Goal: Information Seeking & Learning: Find specific fact

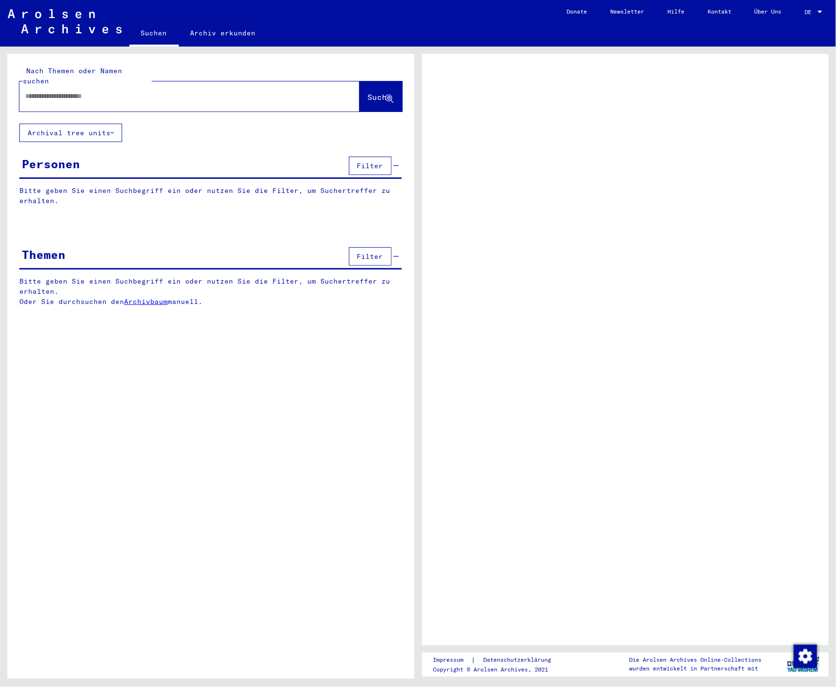
click at [98, 85] on div at bounding box center [177, 96] width 317 height 22
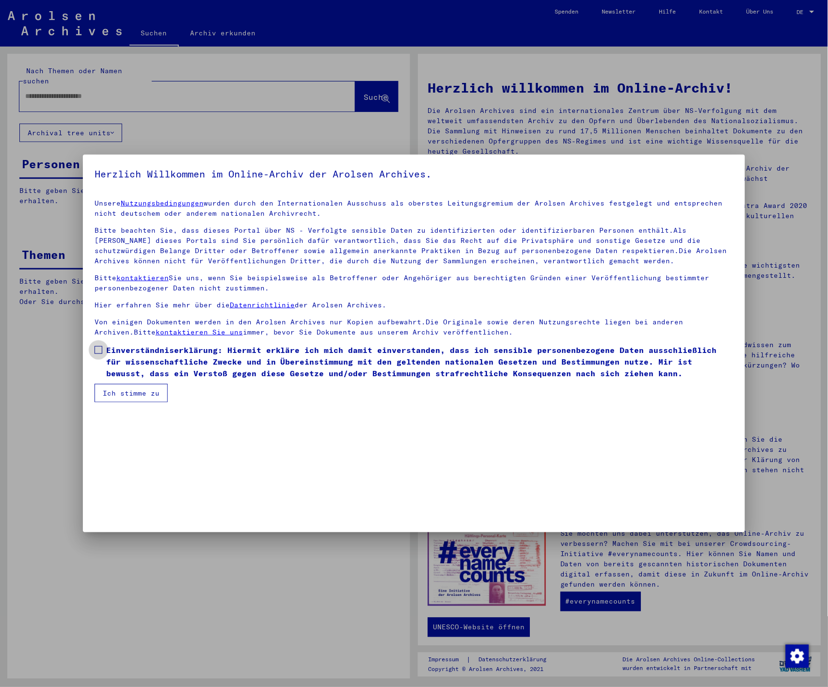
click at [98, 348] on span at bounding box center [99, 350] width 8 height 8
click at [126, 386] on button "Ich stimme zu" at bounding box center [131, 393] width 73 height 18
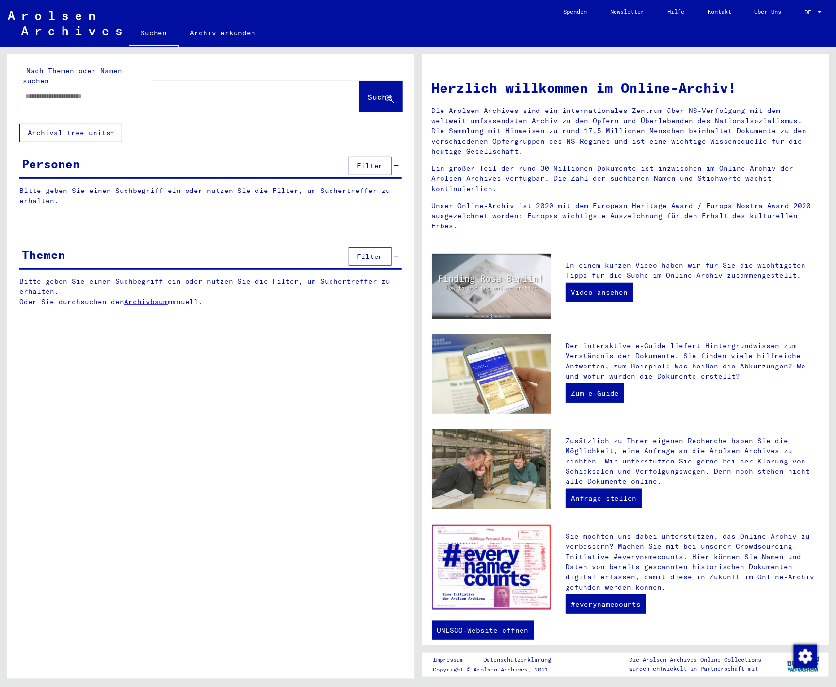
click at [108, 91] on input "text" at bounding box center [177, 96] width 305 height 10
type input "**********"
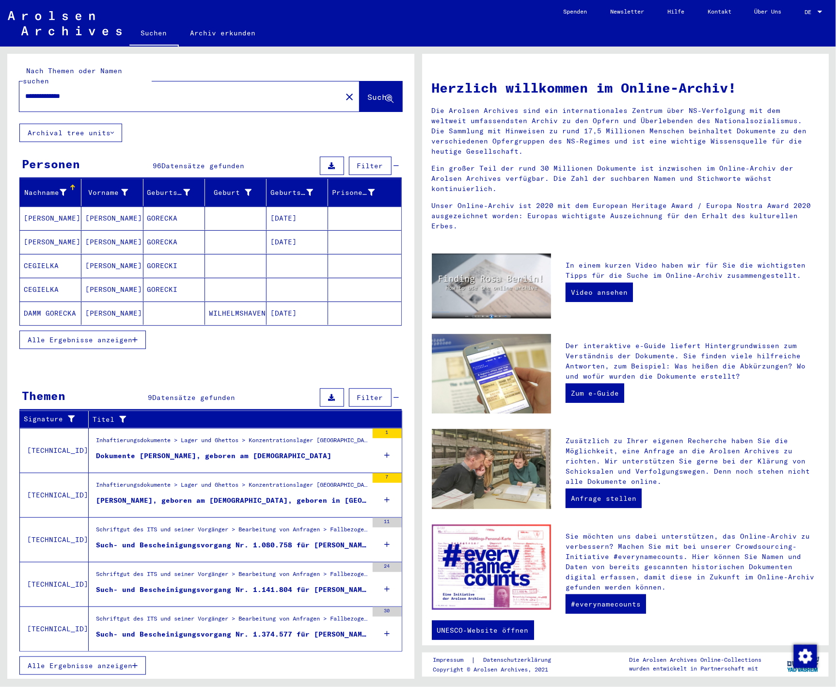
click at [126, 335] on span "Alle Ergebnisse anzeigen" at bounding box center [80, 339] width 105 height 9
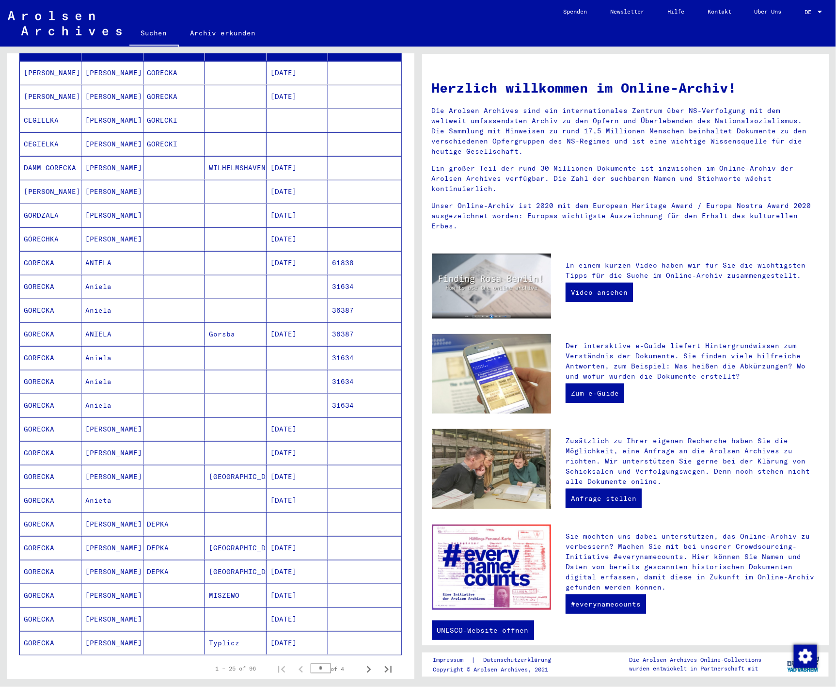
scroll to position [161, 0]
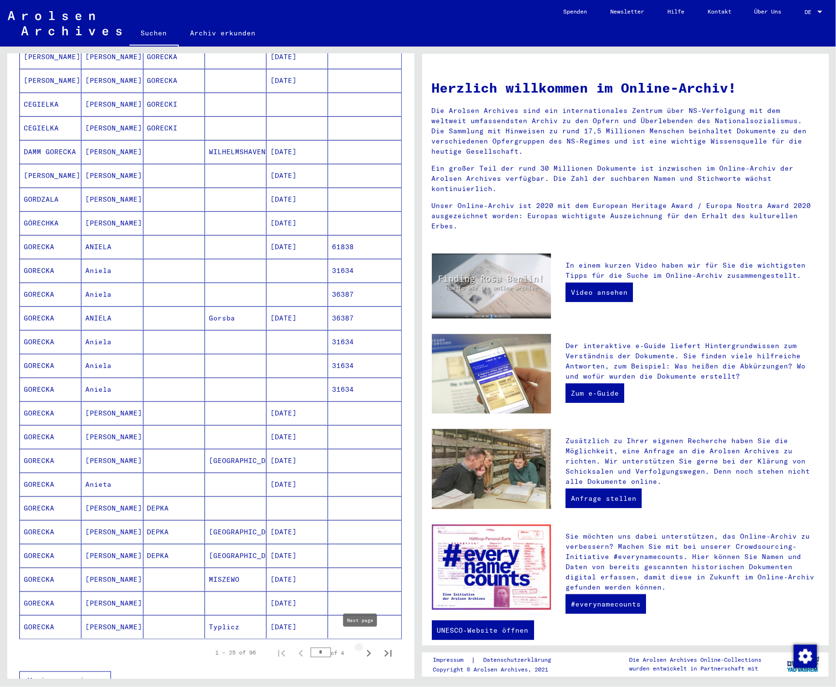
click at [367, 650] on icon "Next page" at bounding box center [369, 653] width 4 height 7
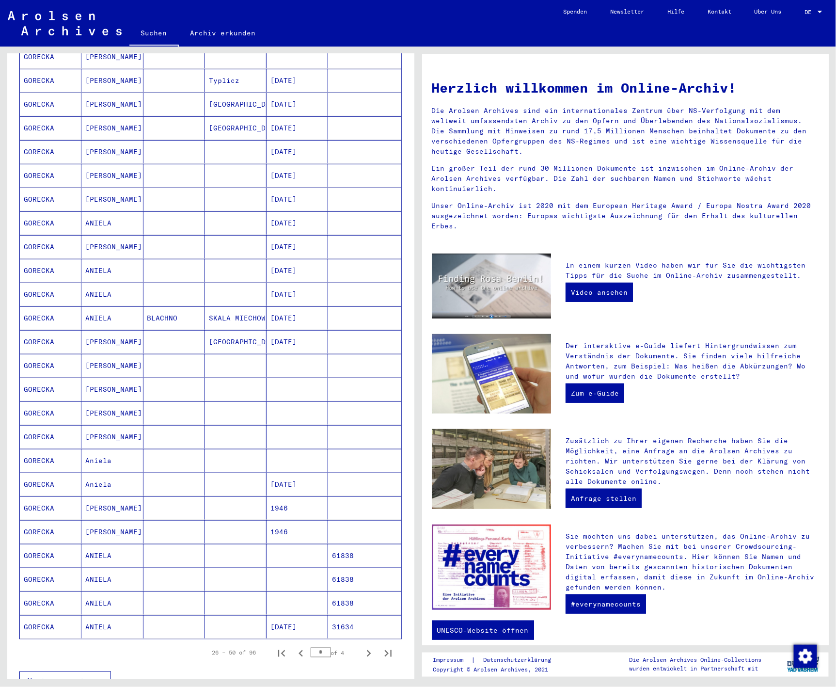
scroll to position [215, 0]
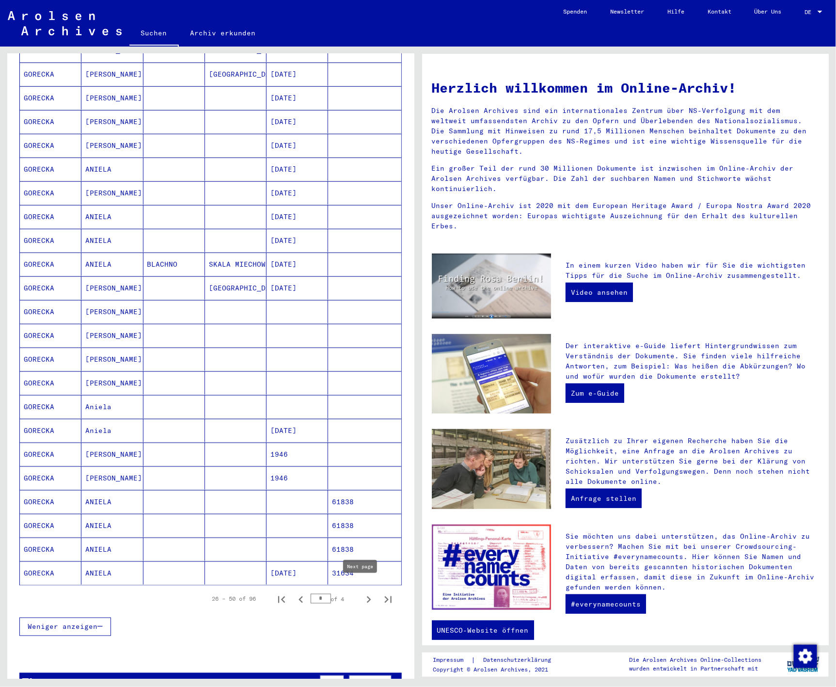
click at [362, 593] on icon "Next page" at bounding box center [369, 600] width 14 height 14
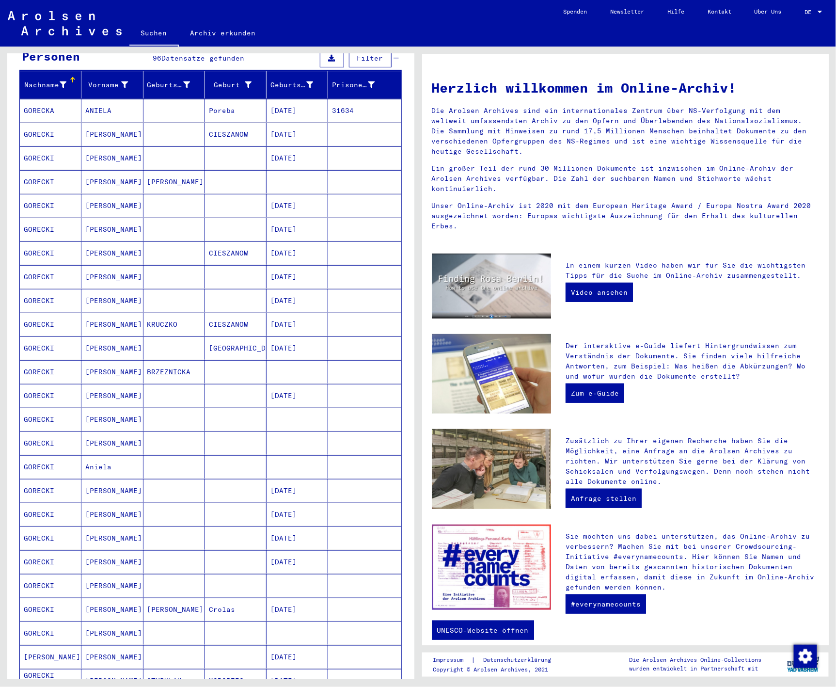
scroll to position [161, 0]
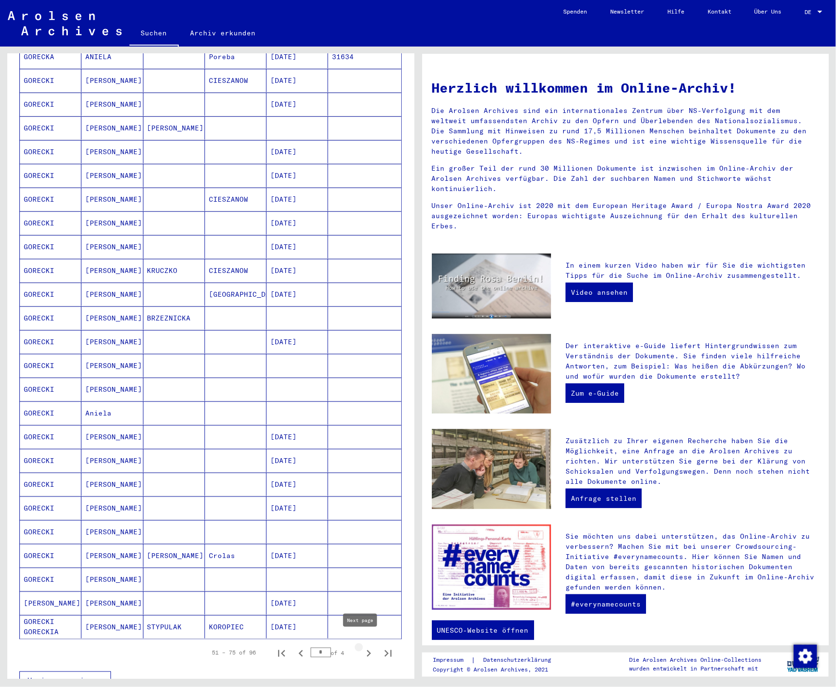
click at [362, 647] on icon "Next page" at bounding box center [369, 654] width 14 height 14
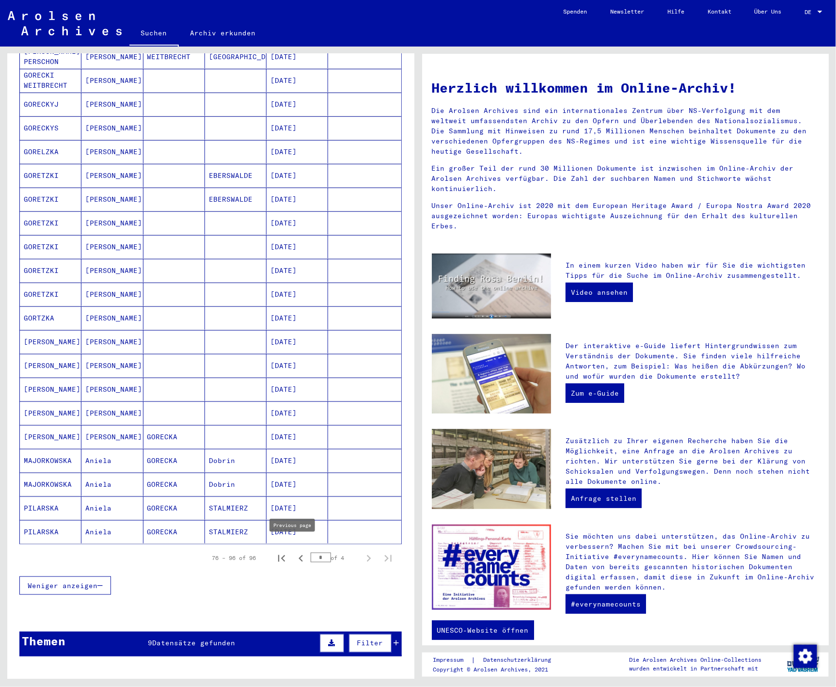
click at [294, 552] on icon "Previous page" at bounding box center [301, 559] width 14 height 14
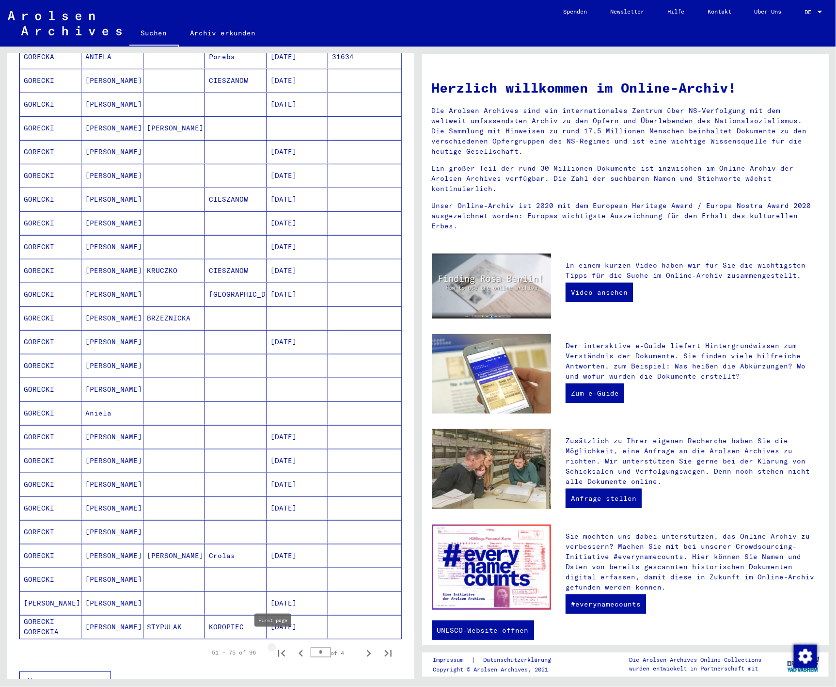
click at [278, 647] on icon "First page" at bounding box center [282, 654] width 14 height 14
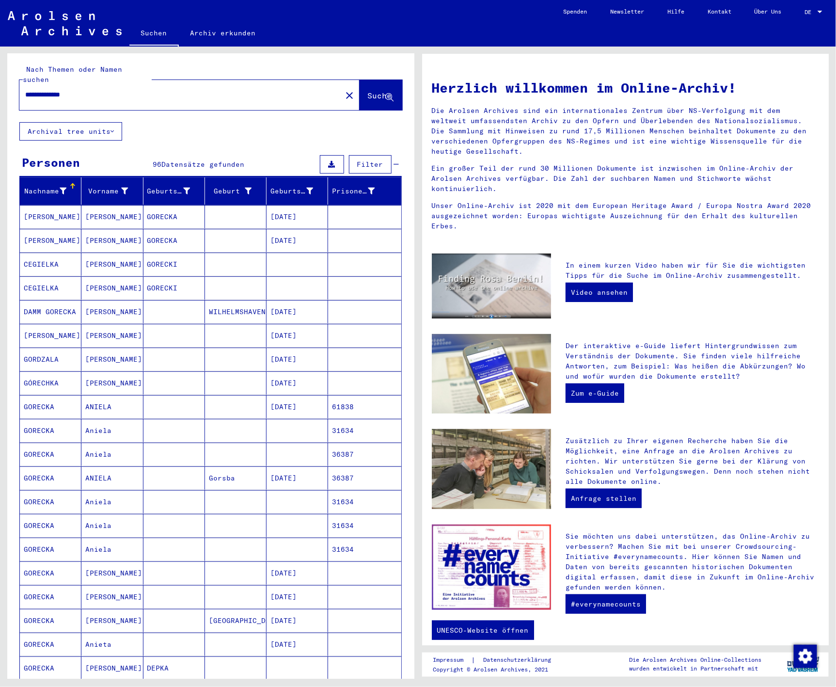
scroll to position [0, 0]
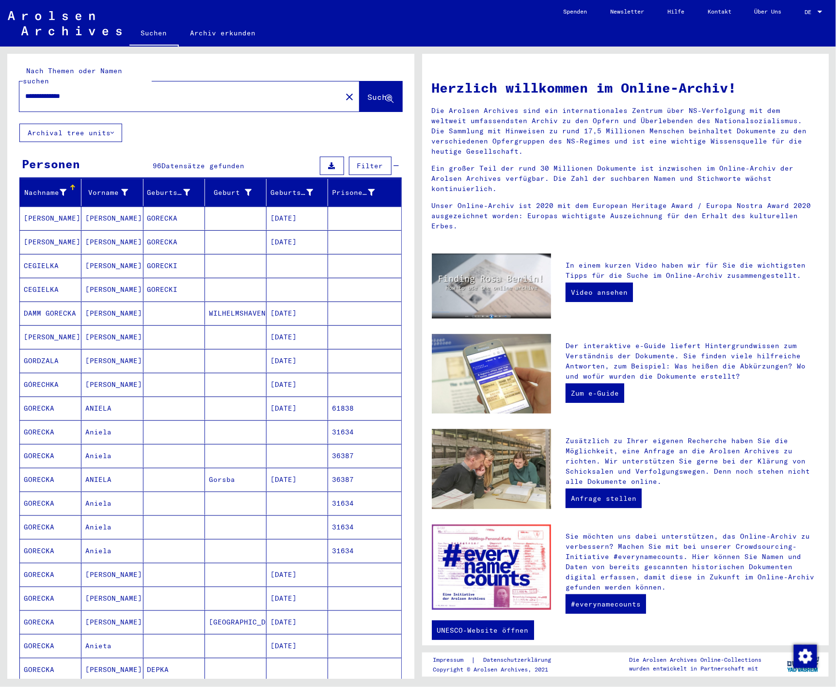
click at [56, 302] on mat-cell "DAMM GORECKA" at bounding box center [51, 313] width 62 height 23
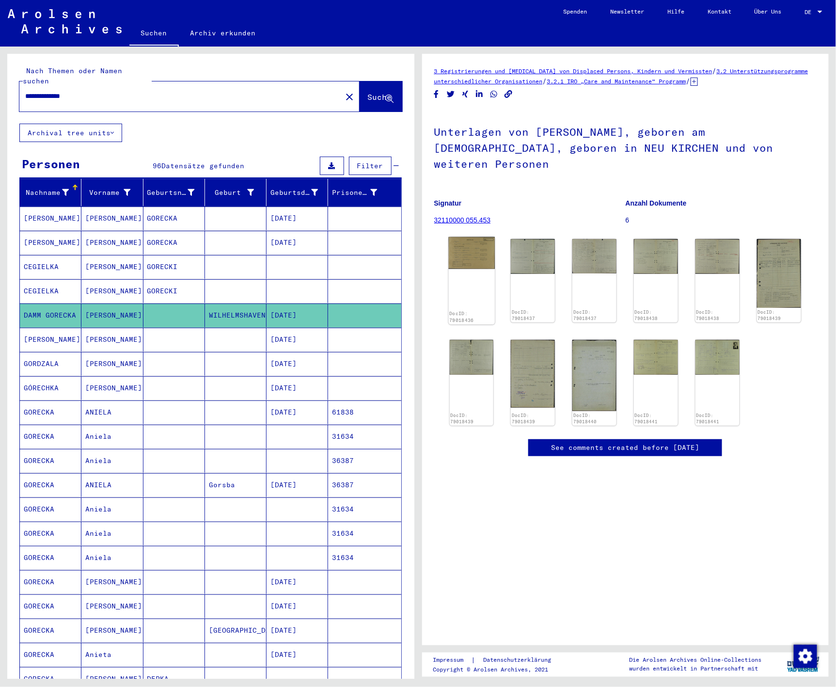
click at [480, 243] on img at bounding box center [471, 253] width 46 height 32
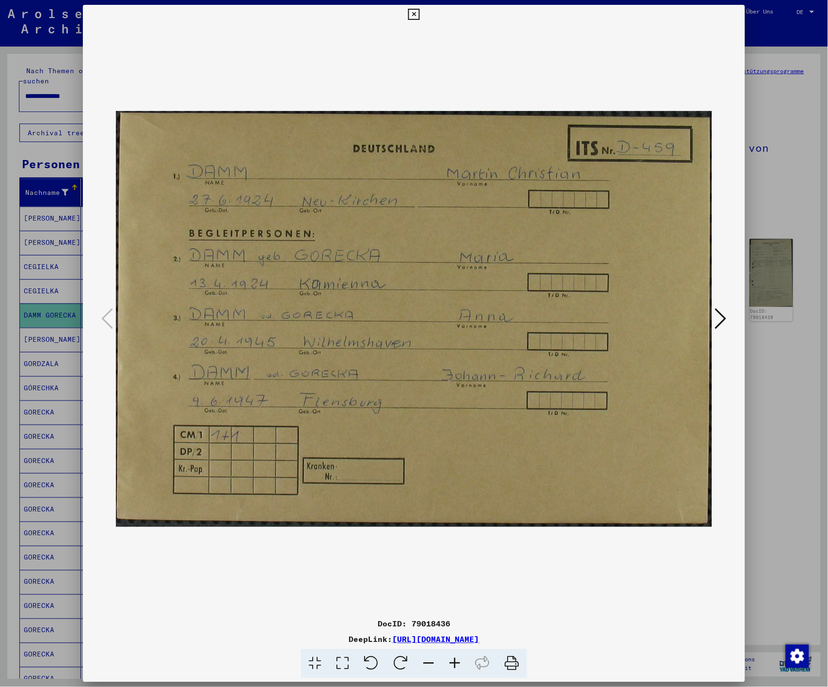
click at [750, 421] on div at bounding box center [414, 343] width 828 height 687
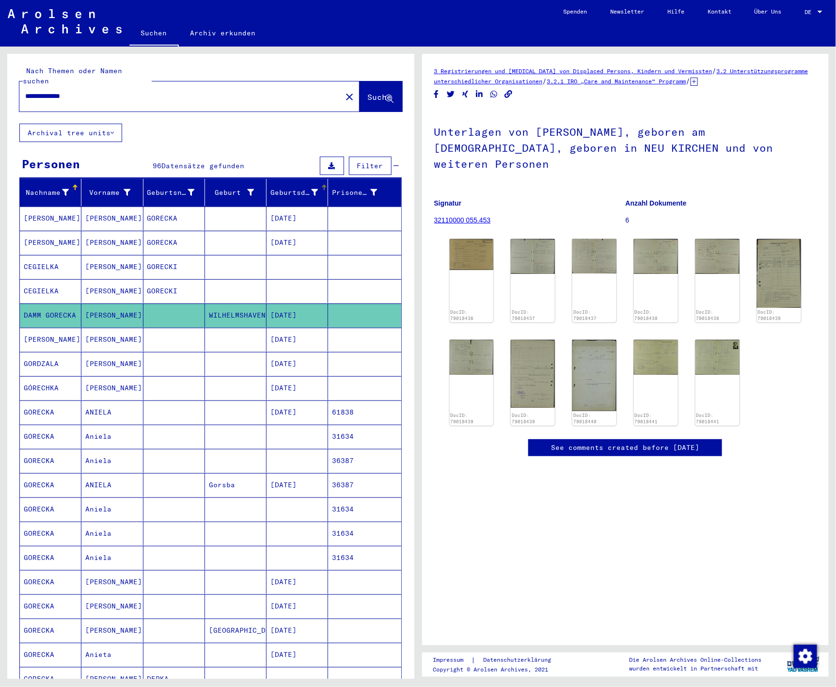
click at [293, 188] on div "Geburtsdatum" at bounding box center [295, 193] width 48 height 10
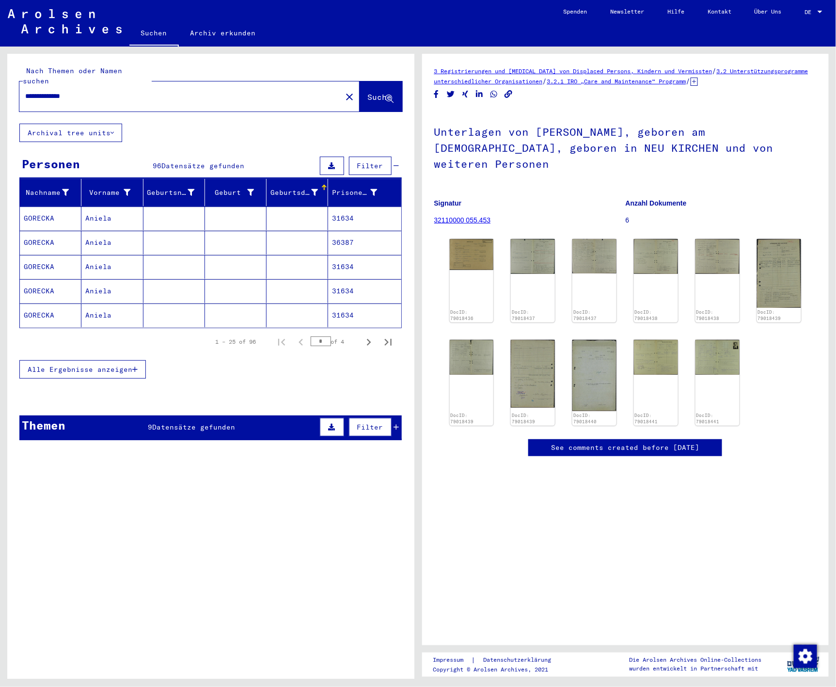
click at [293, 188] on div "Geburtsdatum" at bounding box center [295, 193] width 48 height 10
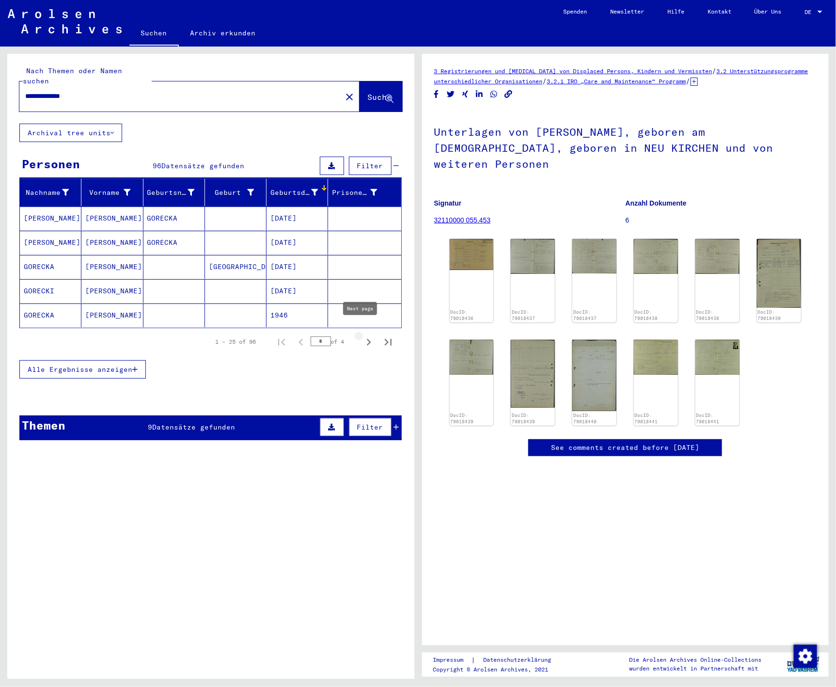
click at [367, 339] on icon "Next page" at bounding box center [369, 342] width 4 height 7
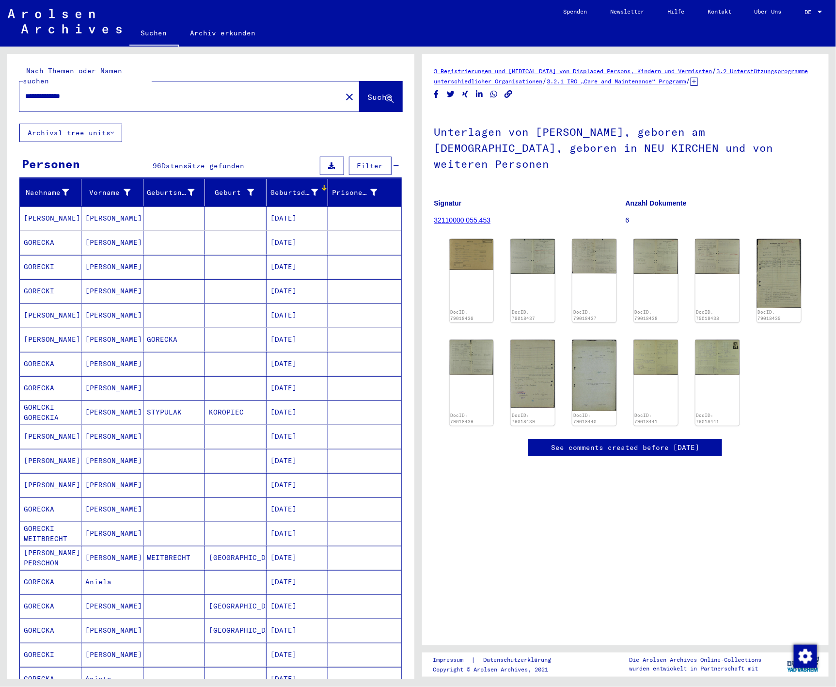
scroll to position [269, 0]
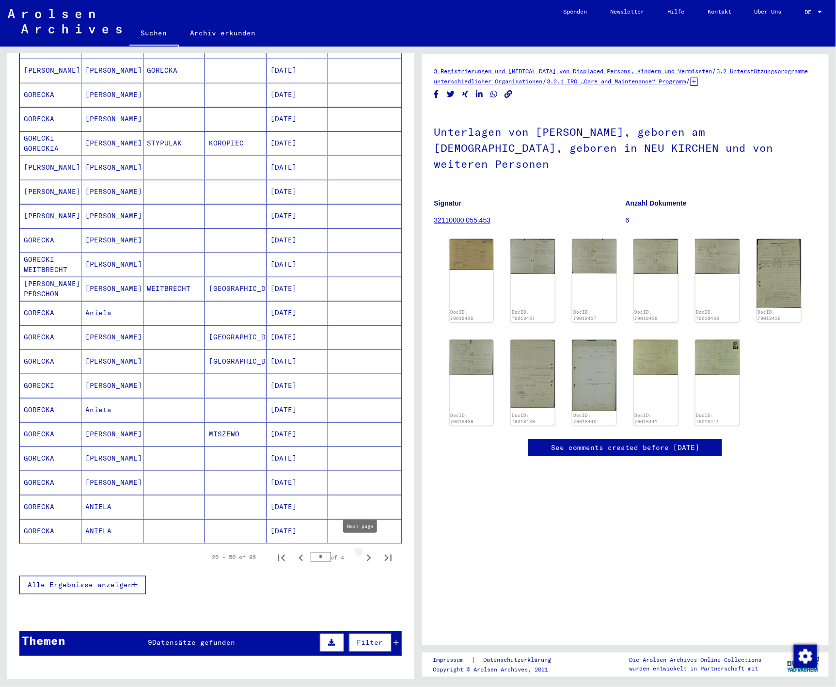
click at [362, 551] on icon "Next page" at bounding box center [369, 558] width 14 height 14
type input "*"
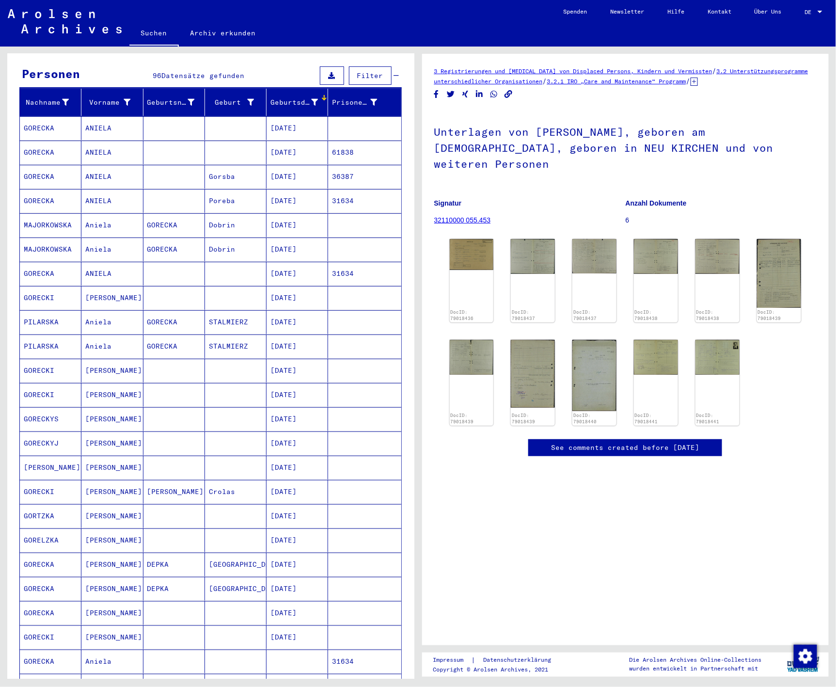
scroll to position [0, 0]
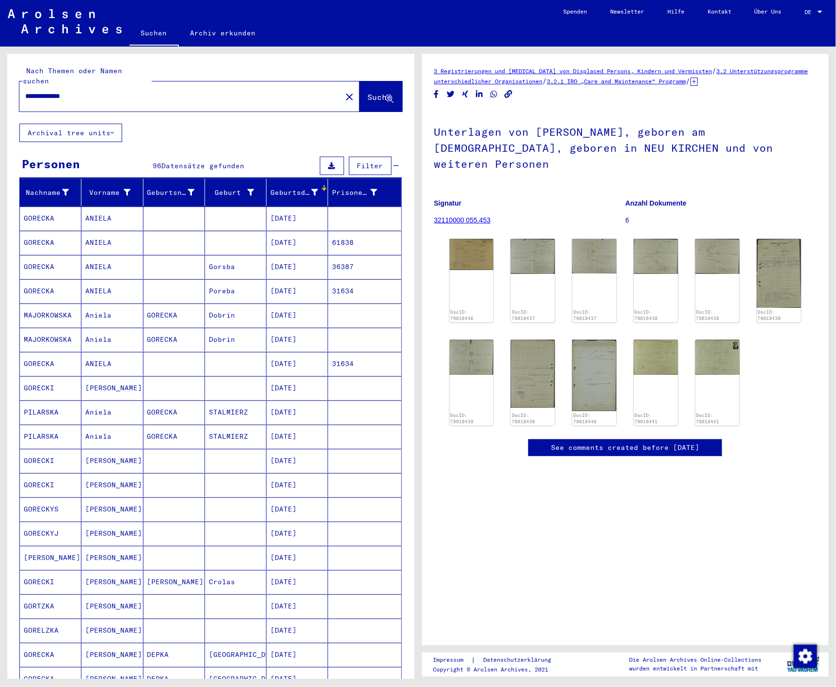
click at [54, 91] on input "**********" at bounding box center [180, 96] width 311 height 10
drag, startPoint x: 48, startPoint y: 84, endPoint x: -18, endPoint y: 85, distance: 66.9
click at [0, 85] on html "**********" at bounding box center [418, 343] width 836 height 687
type input "**********"
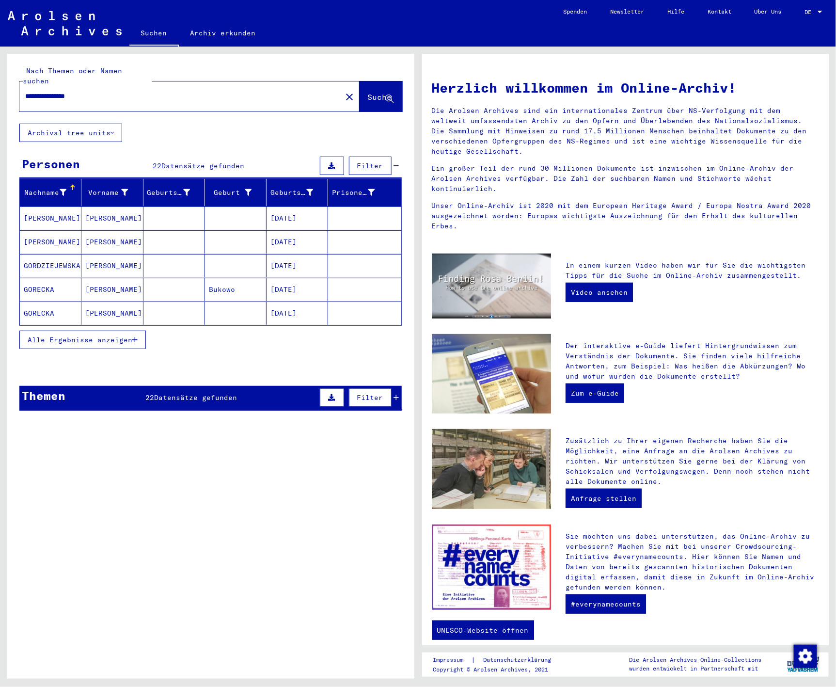
click at [124, 335] on button "Alle Ergebnisse anzeigen" at bounding box center [82, 340] width 127 height 18
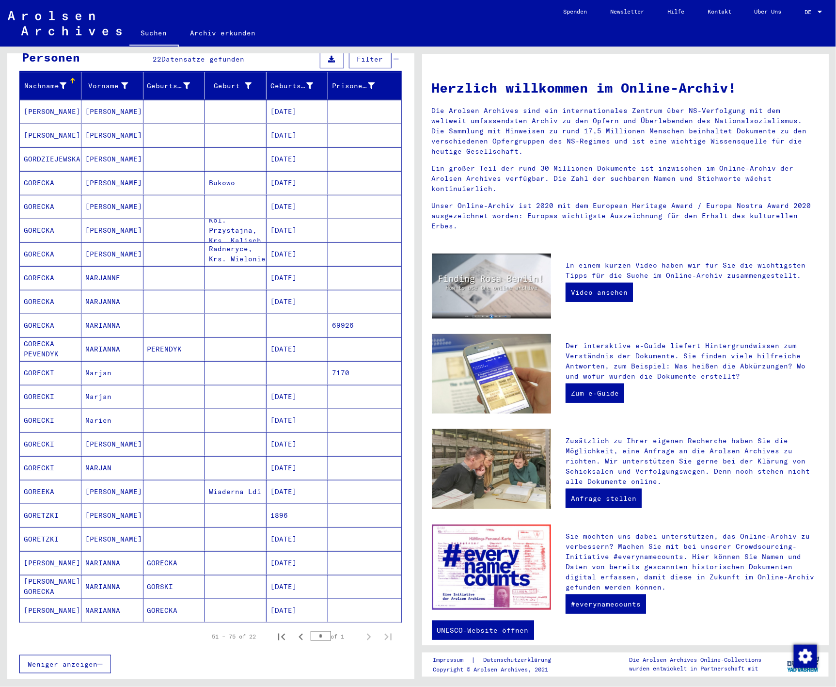
scroll to position [108, 0]
click at [278, 633] on icon "First page" at bounding box center [281, 636] width 7 height 7
type input "*"
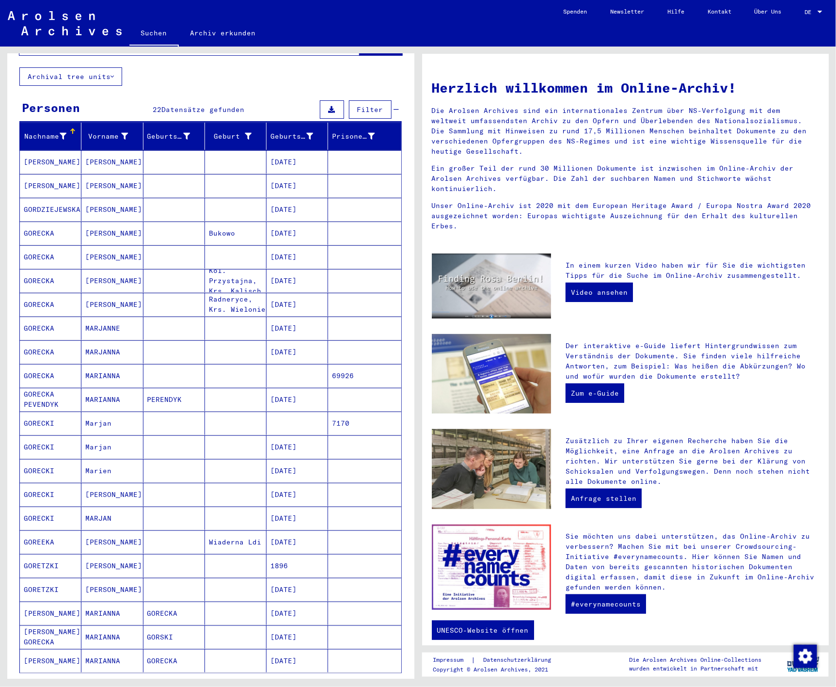
scroll to position [54, 0]
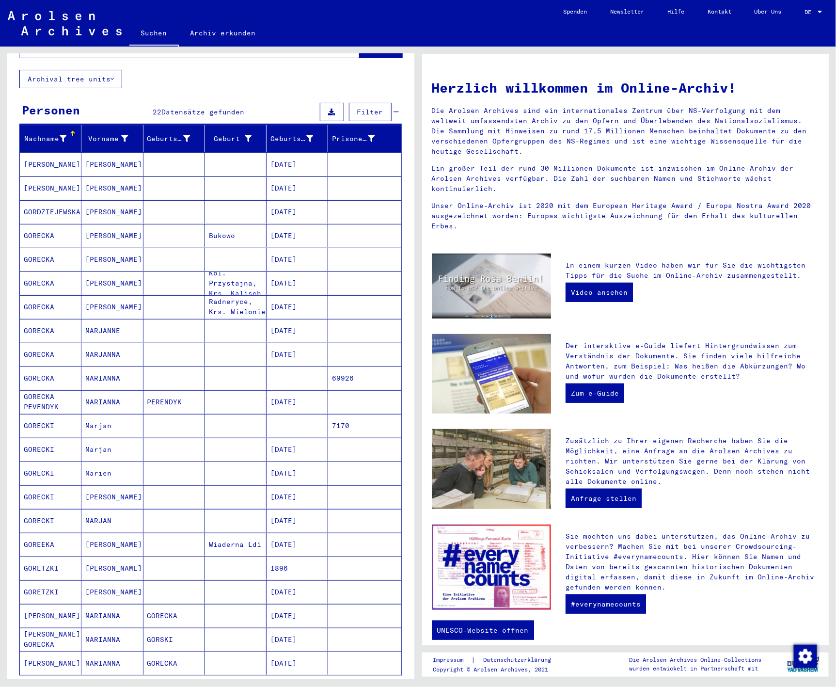
click at [52, 131] on div "Nachname" at bounding box center [52, 139] width 57 height 16
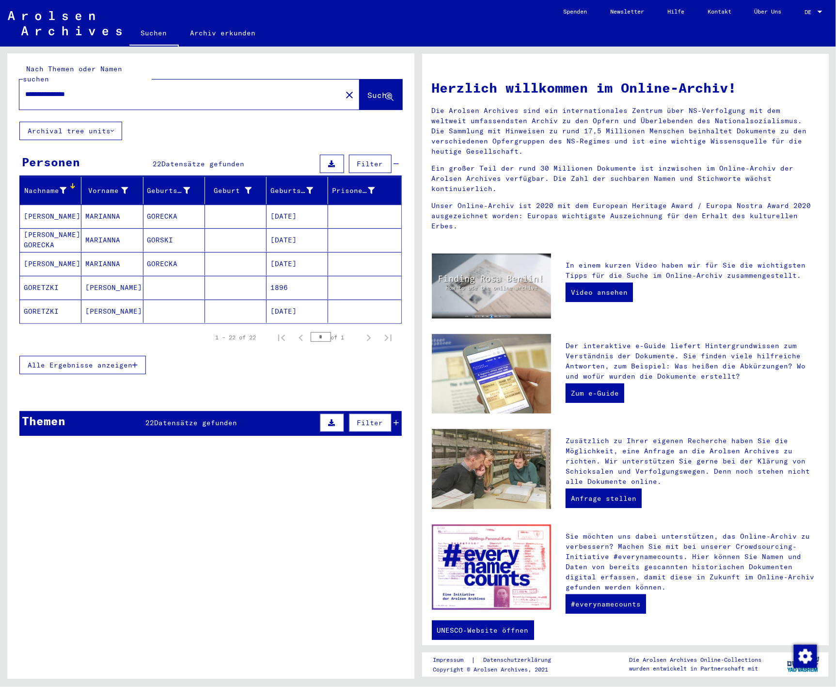
scroll to position [0, 0]
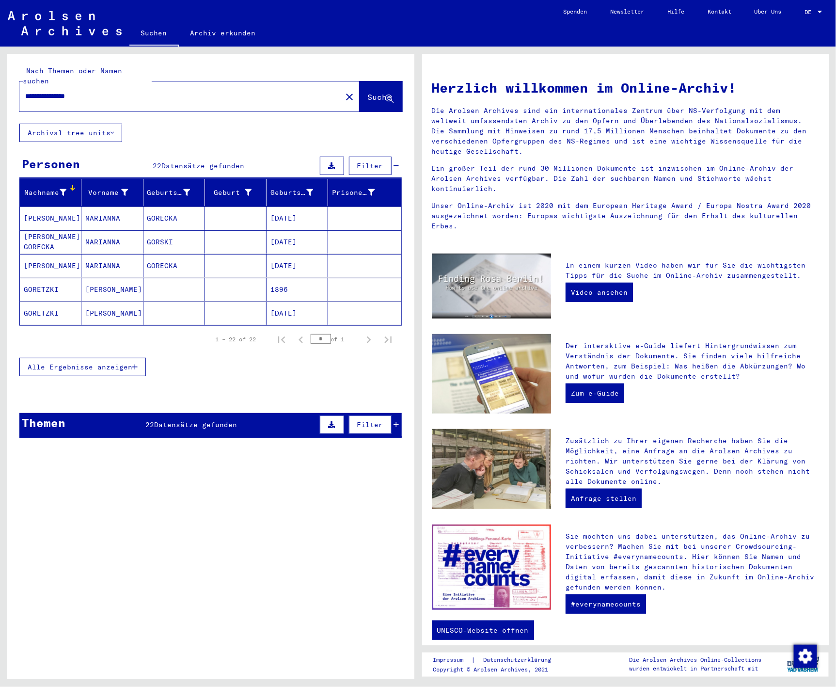
click at [91, 363] on span "Alle Ergebnisse anzeigen" at bounding box center [80, 367] width 105 height 9
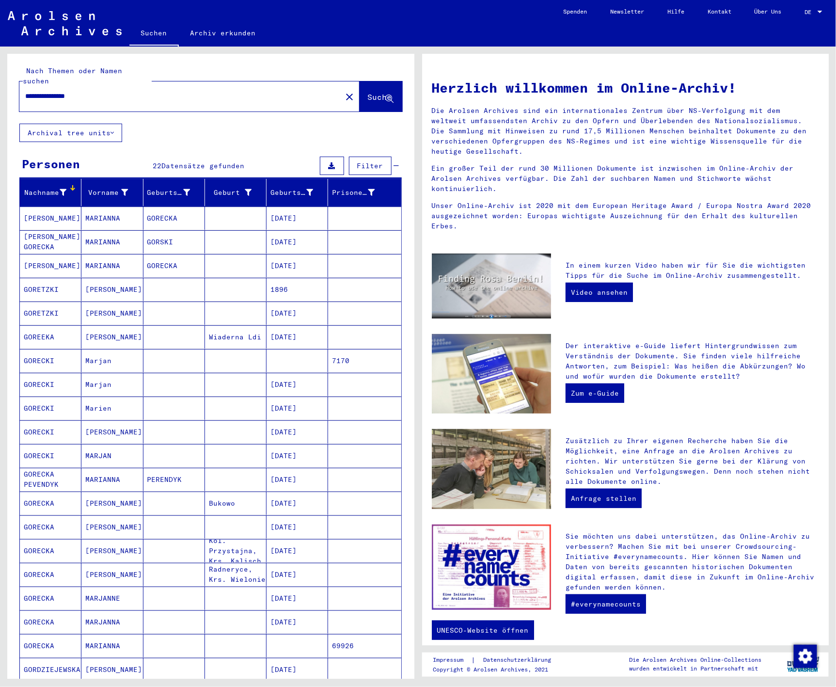
drag, startPoint x: 106, startPoint y: 86, endPoint x: 64, endPoint y: 91, distance: 42.4
click at [64, 91] on input "**********" at bounding box center [177, 96] width 305 height 10
type input "**********"
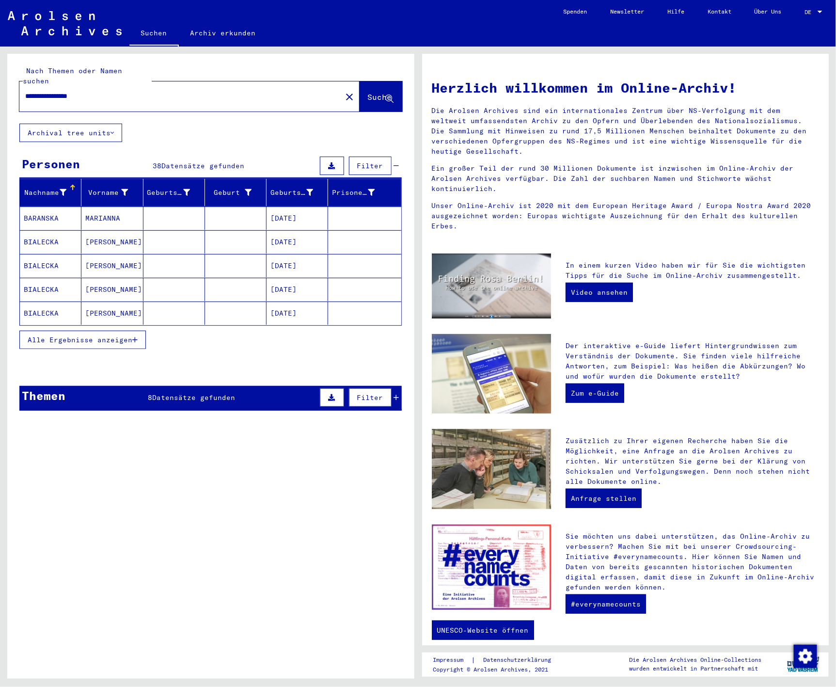
click at [126, 335] on span "Alle Ergebnisse anzeigen" at bounding box center [80, 339] width 105 height 9
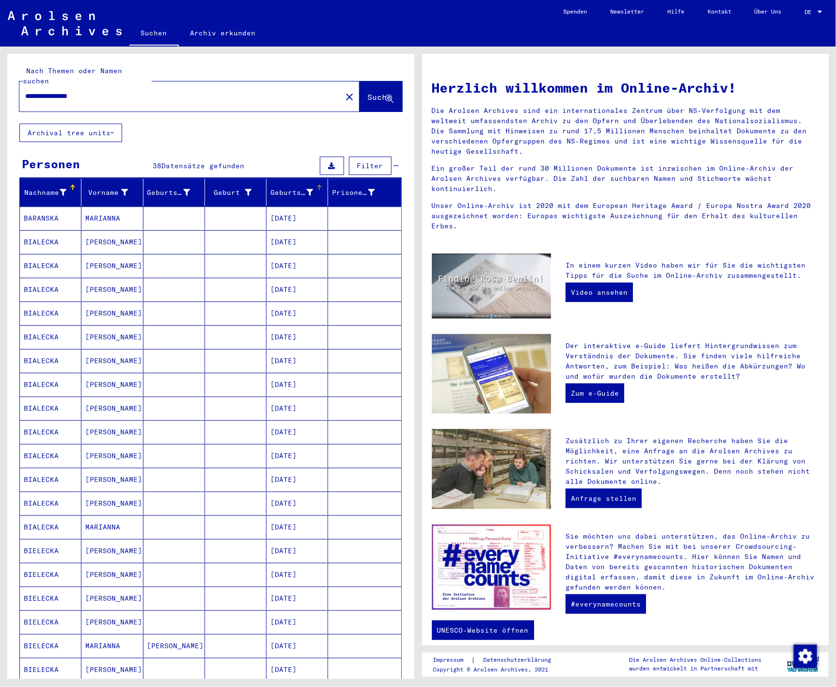
click at [290, 185] on div "Geburtsdatum" at bounding box center [299, 193] width 57 height 16
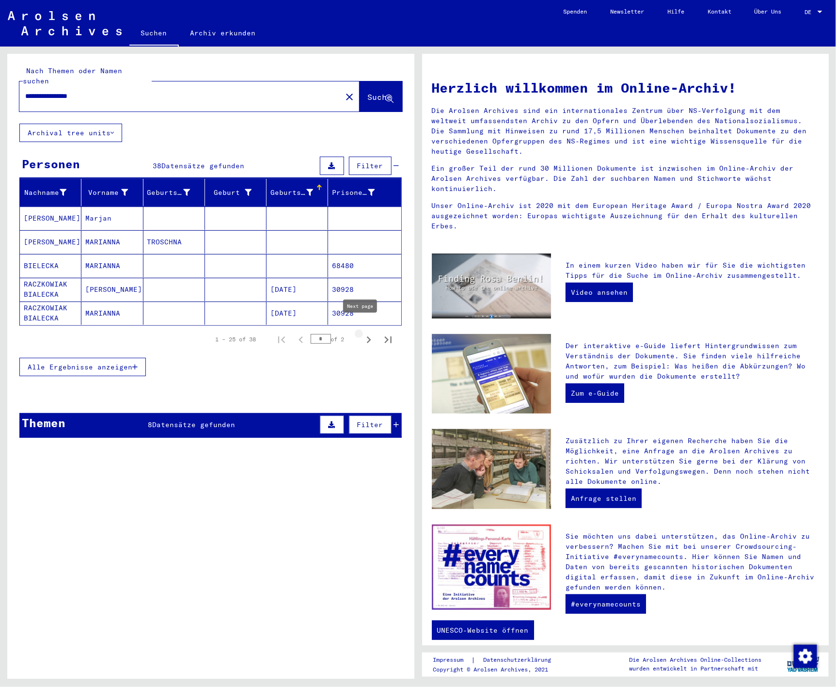
click at [362, 333] on icon "Next page" at bounding box center [369, 340] width 14 height 14
type input "*"
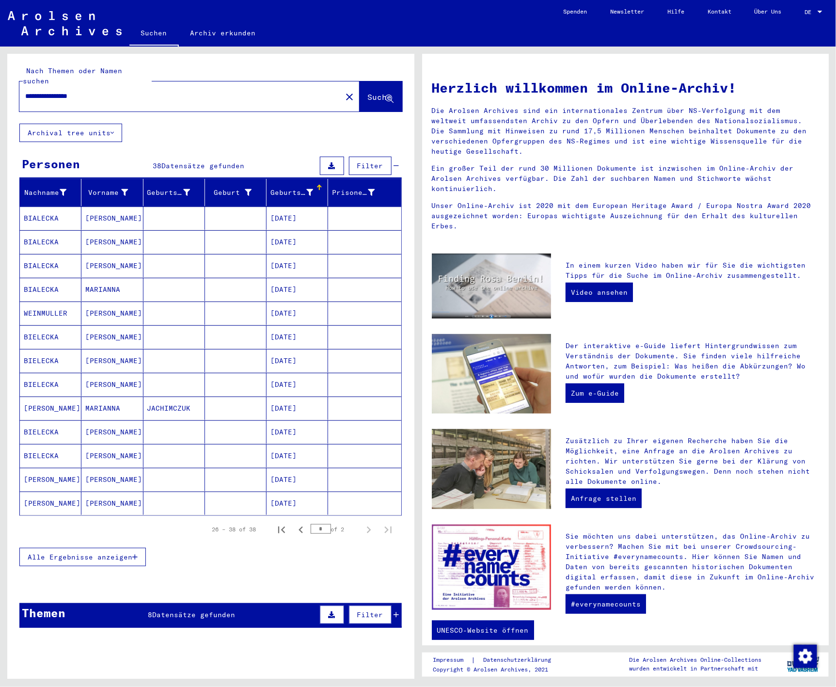
click at [49, 553] on button "Alle Ergebnisse anzeigen" at bounding box center [82, 557] width 127 height 18
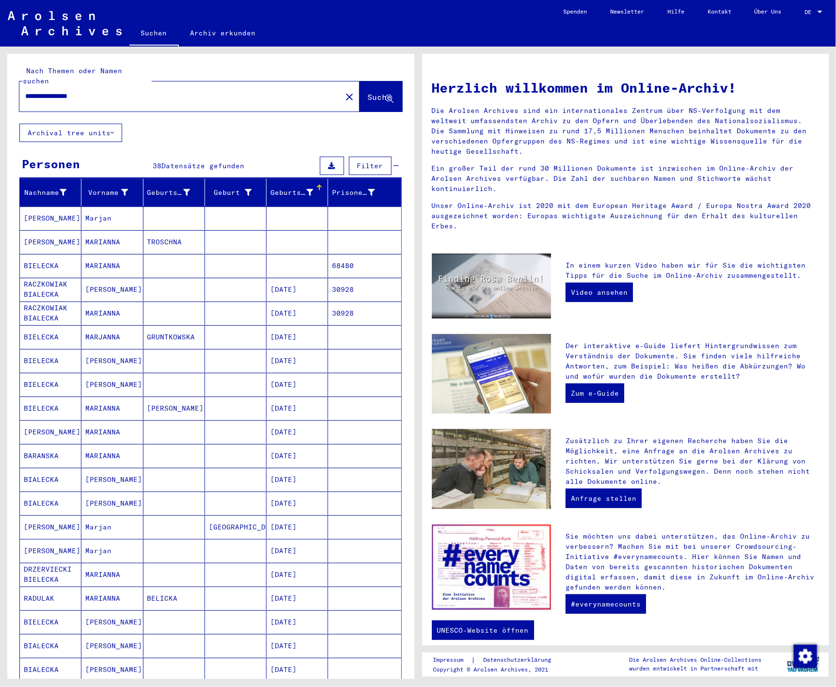
click at [27, 496] on mat-cell "BIALECKA" at bounding box center [51, 503] width 62 height 23
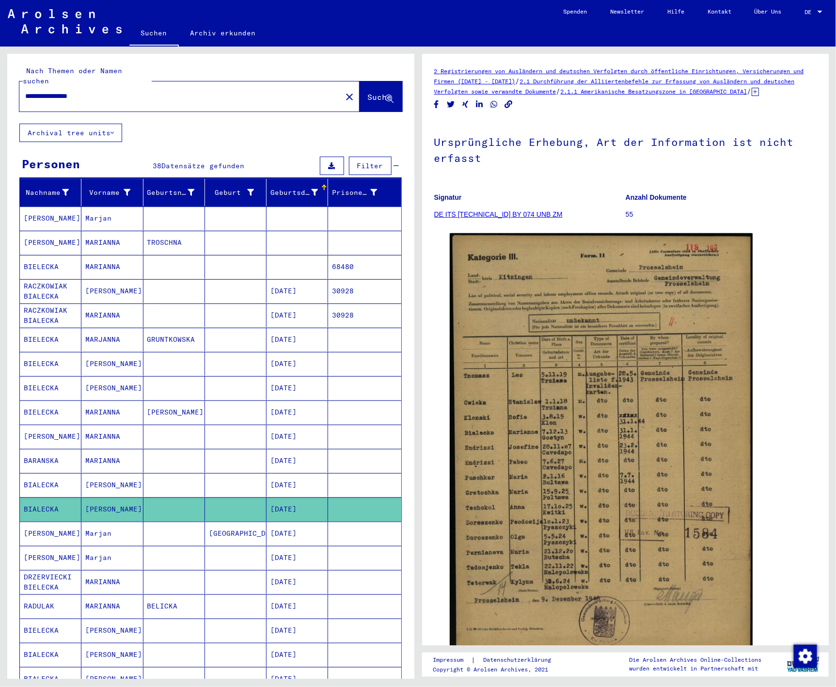
click at [48, 255] on mat-cell "BIELECKA" at bounding box center [51, 267] width 62 height 24
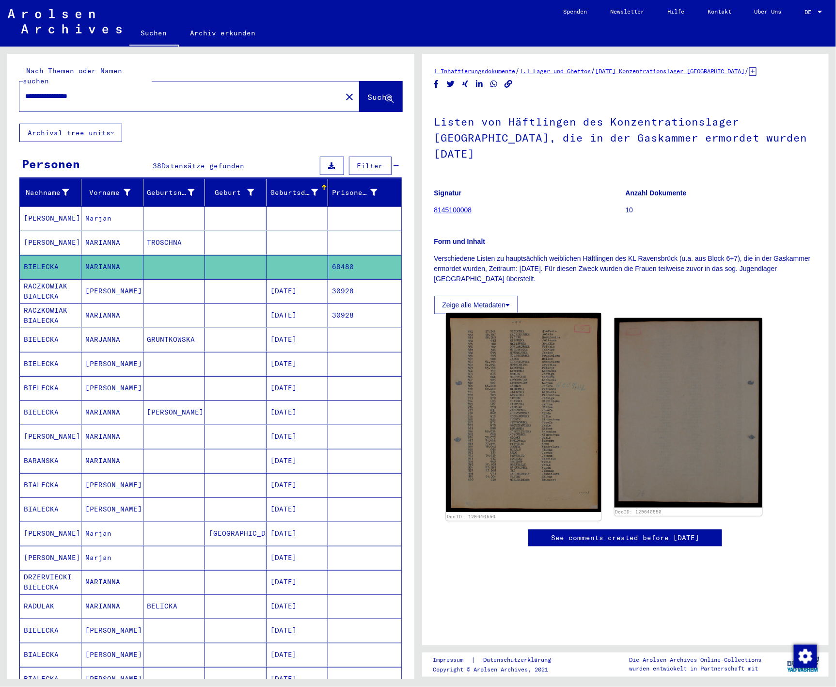
click at [514, 374] on img at bounding box center [523, 412] width 155 height 199
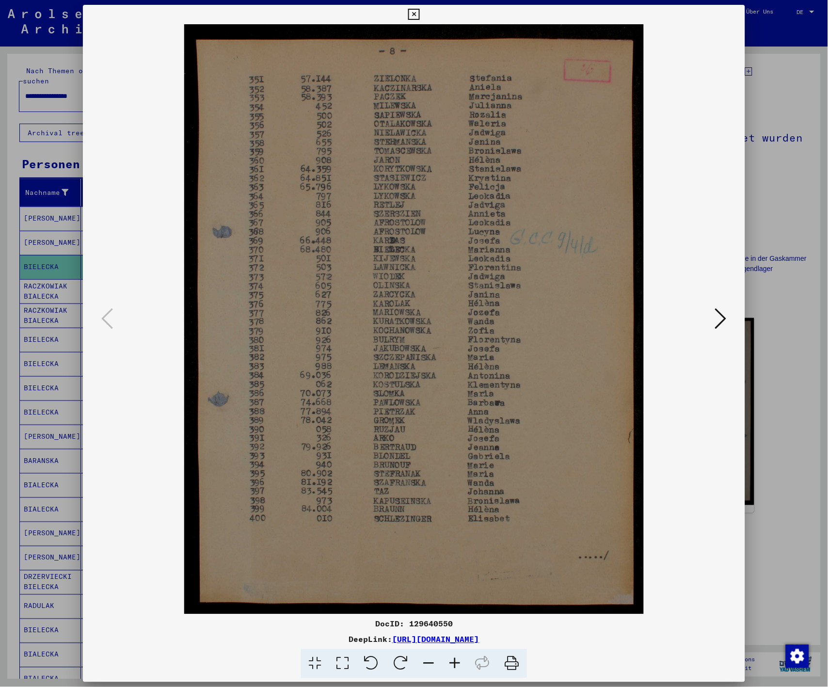
click at [790, 202] on div at bounding box center [414, 343] width 828 height 687
